Goal: Navigation & Orientation: Find specific page/section

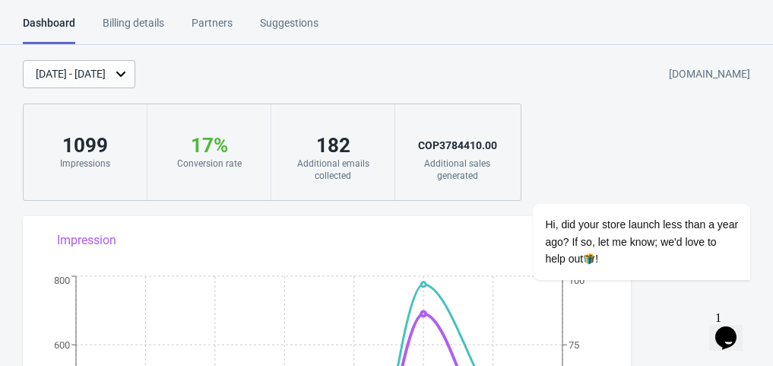
click at [149, 20] on div "Billing details" at bounding box center [134, 28] width 62 height 27
click at [151, 21] on div "Billing details" at bounding box center [134, 28] width 62 height 27
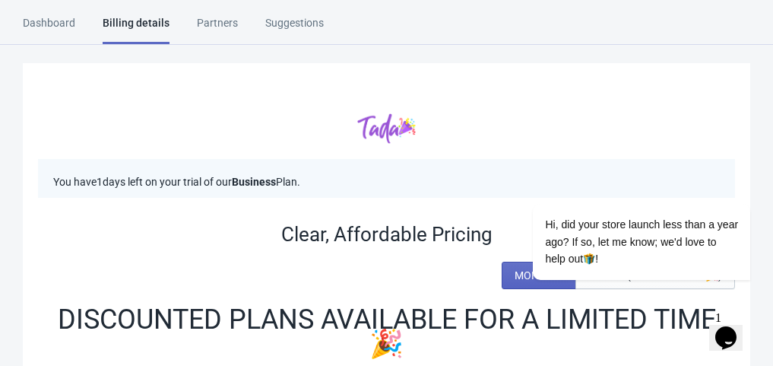
click at [225, 26] on div "Partners" at bounding box center [217, 28] width 41 height 27
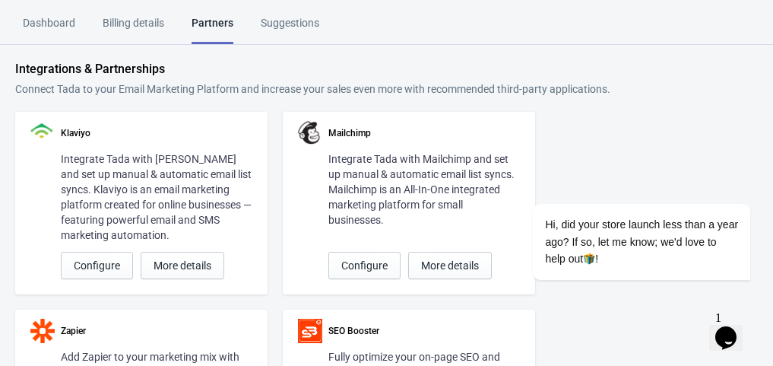
click at [297, 24] on div "Suggestions" at bounding box center [290, 28] width 59 height 27
click at [71, 27] on div "Dashboard" at bounding box center [49, 28] width 52 height 27
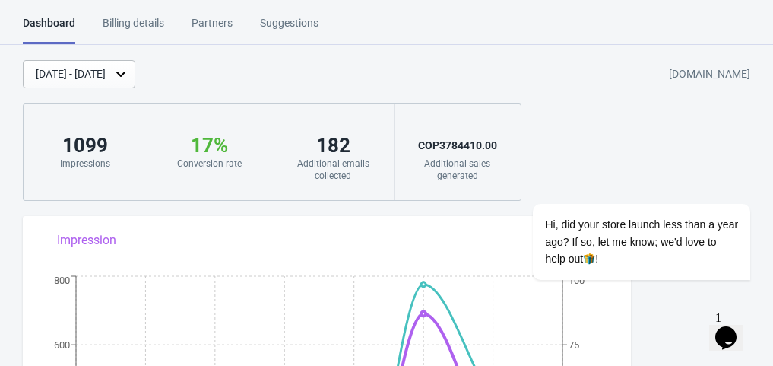
click at [458, 141] on div "COP 3784410.00" at bounding box center [458, 145] width 94 height 24
click at [443, 146] on div "COP 3784410.00" at bounding box center [458, 145] width 94 height 24
drag, startPoint x: 442, startPoint y: 146, endPoint x: 464, endPoint y: 143, distance: 21.5
click at [464, 143] on div "COP 3784410.00" at bounding box center [458, 145] width 94 height 24
